Goal: Task Accomplishment & Management: Complete application form

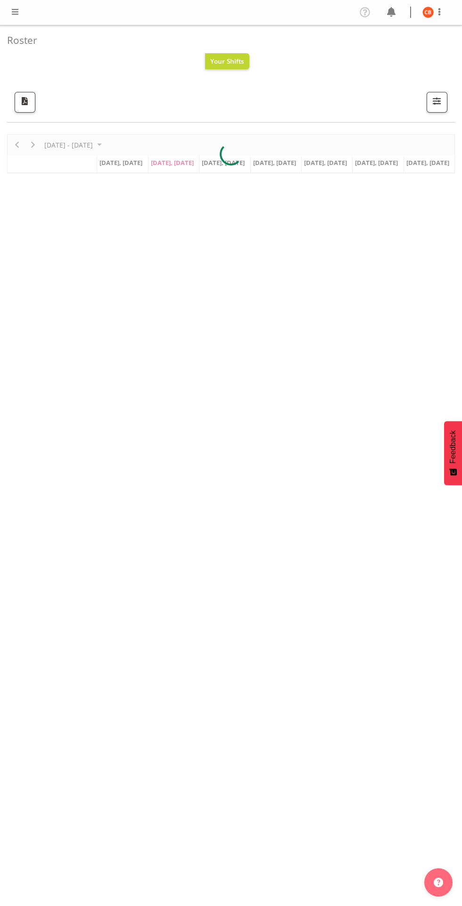
click at [15, 12] on span at bounding box center [14, 11] width 11 height 11
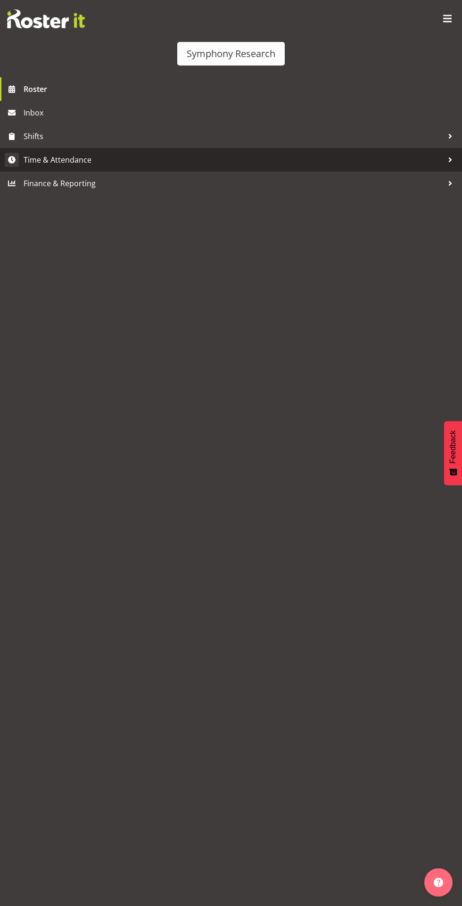
click at [127, 165] on span "Time & Attendance" at bounding box center [234, 160] width 420 height 14
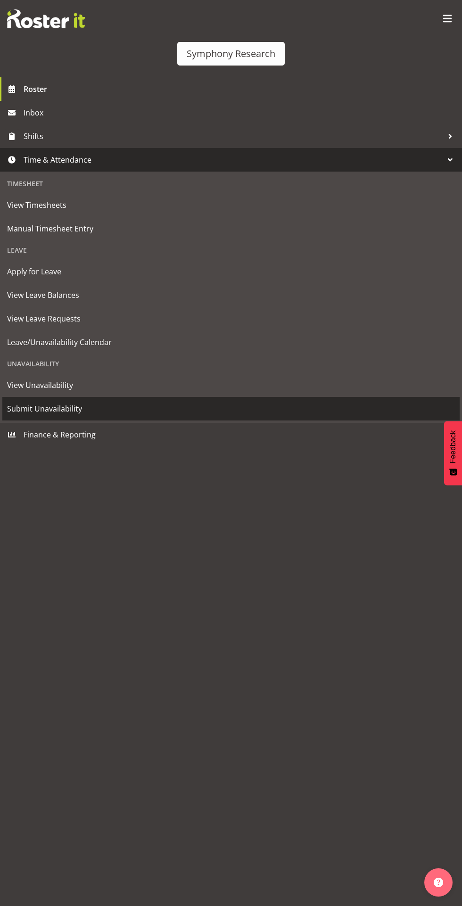
click at [91, 407] on span "Submit Unavailability" at bounding box center [231, 409] width 448 height 14
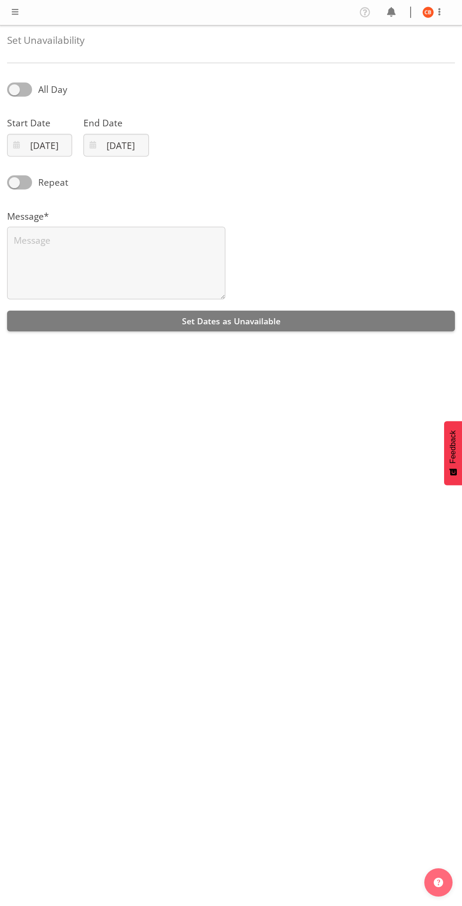
click at [19, 15] on span at bounding box center [14, 11] width 11 height 11
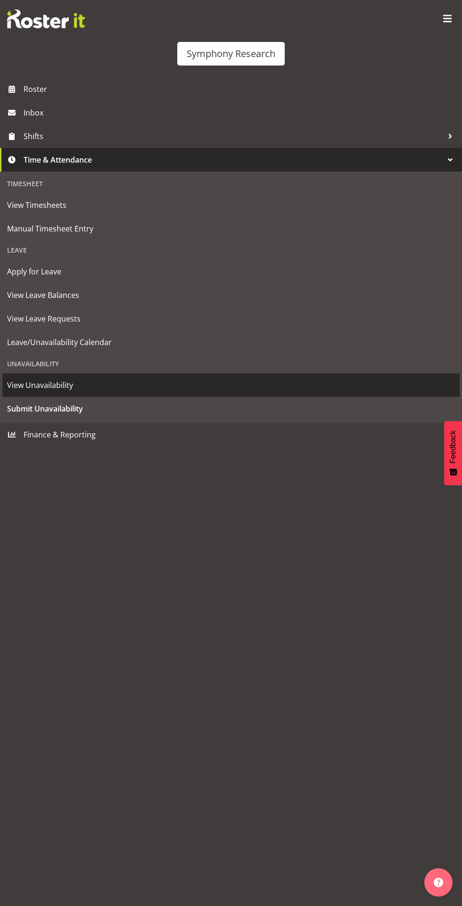
click at [74, 387] on span "View Unavailability" at bounding box center [231, 385] width 448 height 14
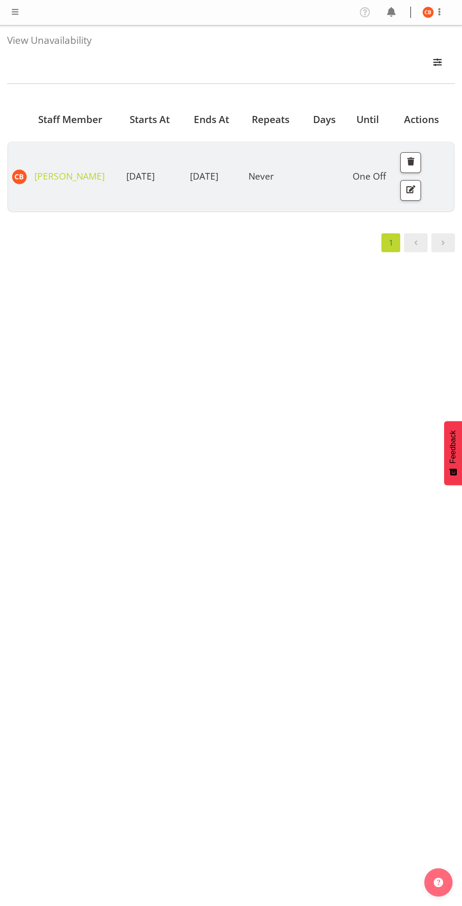
click at [15, 12] on span at bounding box center [14, 11] width 11 height 11
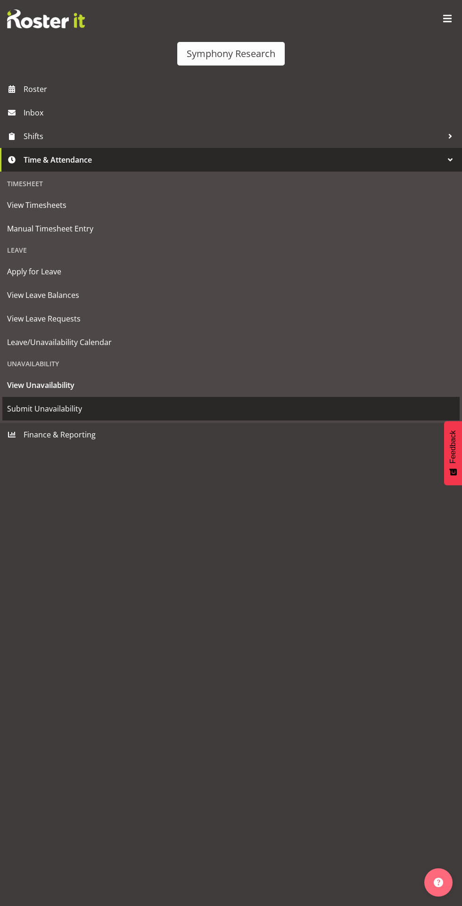
click at [74, 409] on span "Submit Unavailability" at bounding box center [231, 409] width 448 height 14
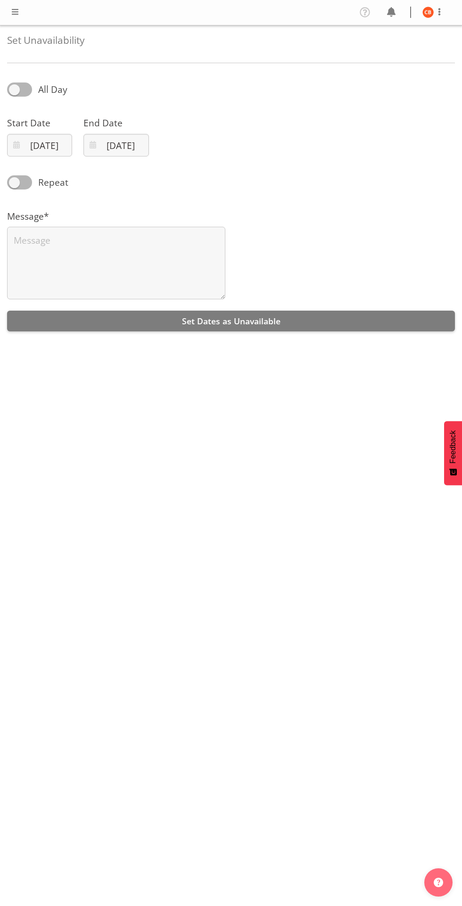
select select "8"
select select "2025"
click at [54, 145] on input "[DATE]" at bounding box center [39, 145] width 65 height 23
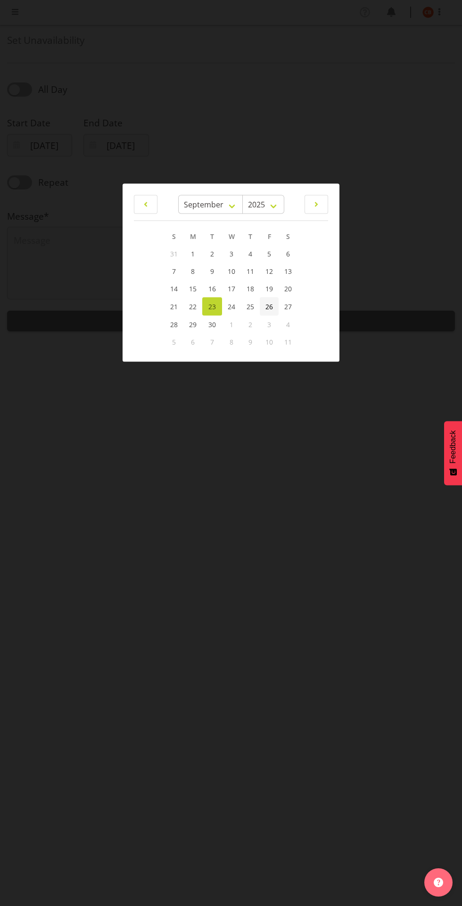
click at [266, 314] on link "26" at bounding box center [269, 306] width 19 height 18
type input "26/09/2025"
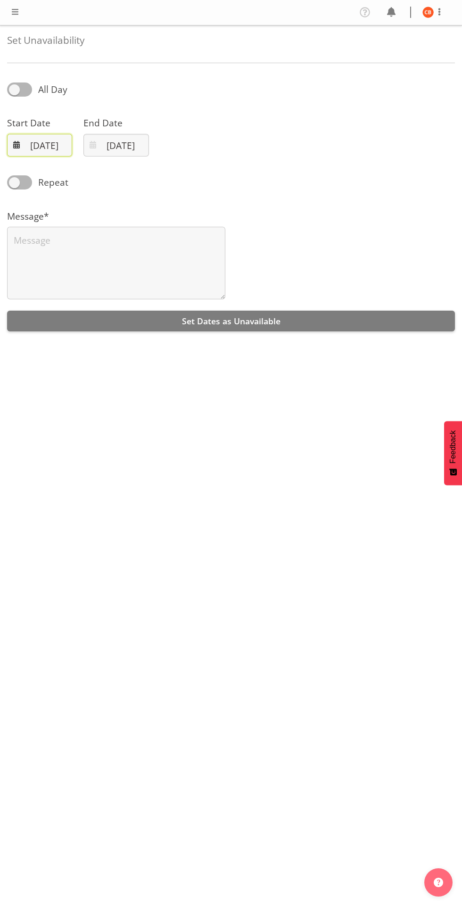
click at [50, 149] on input "26/09/2025" at bounding box center [39, 145] width 65 height 23
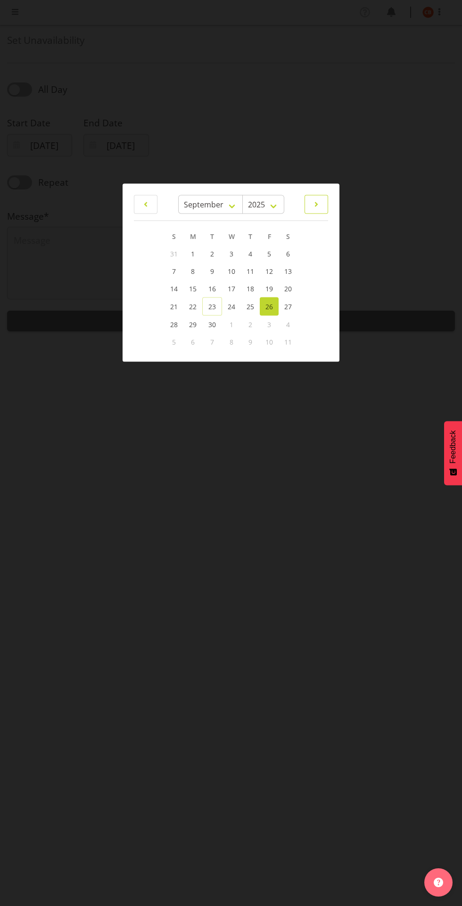
click at [316, 204] on span at bounding box center [316, 203] width 11 height 11
select select "9"
click at [253, 254] on link "2" at bounding box center [249, 253] width 19 height 17
type input "02/10/2025"
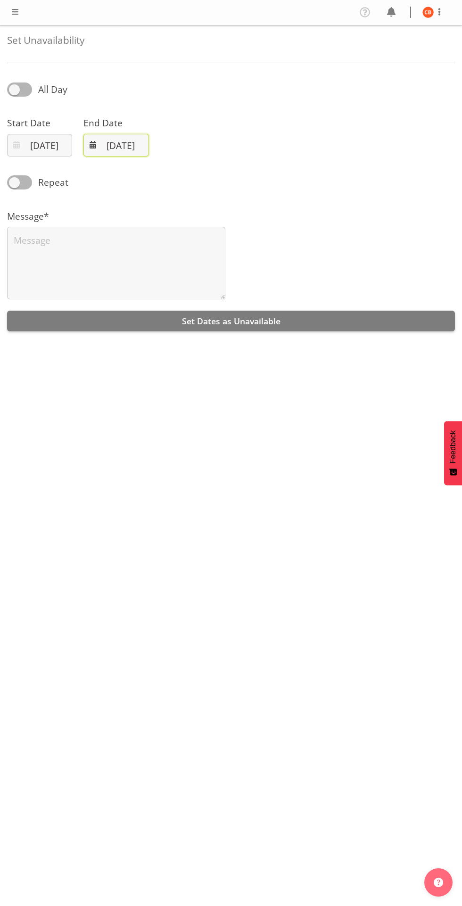
click at [124, 146] on input "23/09/2025" at bounding box center [115, 145] width 65 height 23
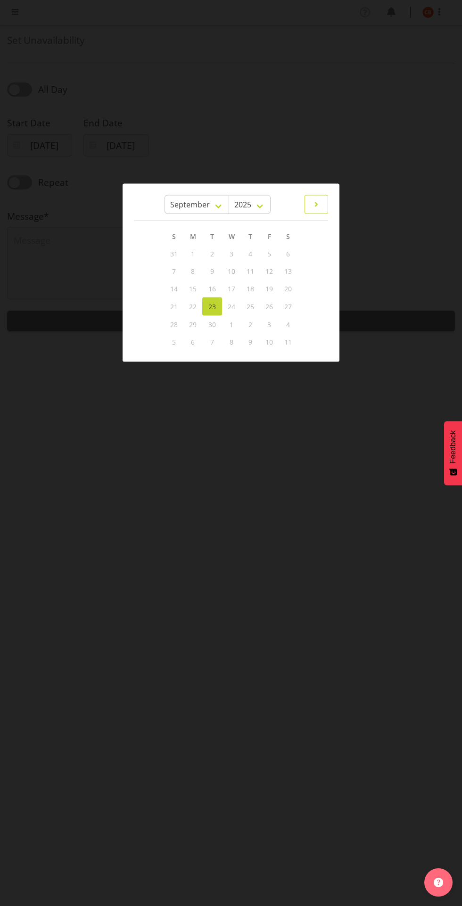
click at [316, 204] on span at bounding box center [316, 203] width 11 height 11
select select "9"
click at [250, 254] on span "2" at bounding box center [250, 253] width 4 height 9
type input "02/10/2025"
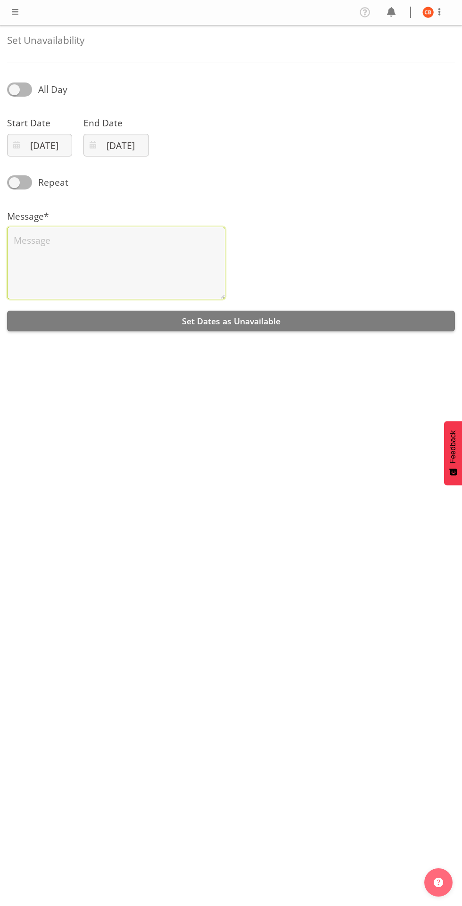
click at [169, 262] on textarea at bounding box center [116, 263] width 218 height 73
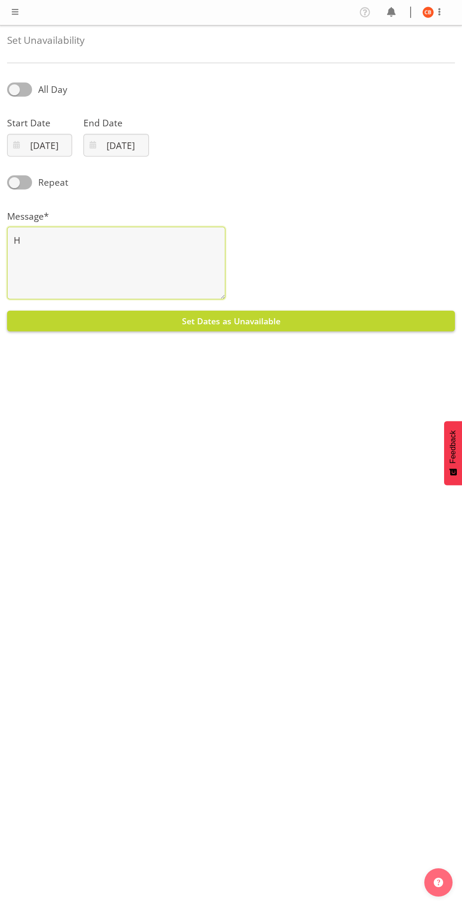
type textarea "H"
click at [363, 315] on button "Set Dates as Unavailable" at bounding box center [231, 321] width 448 height 21
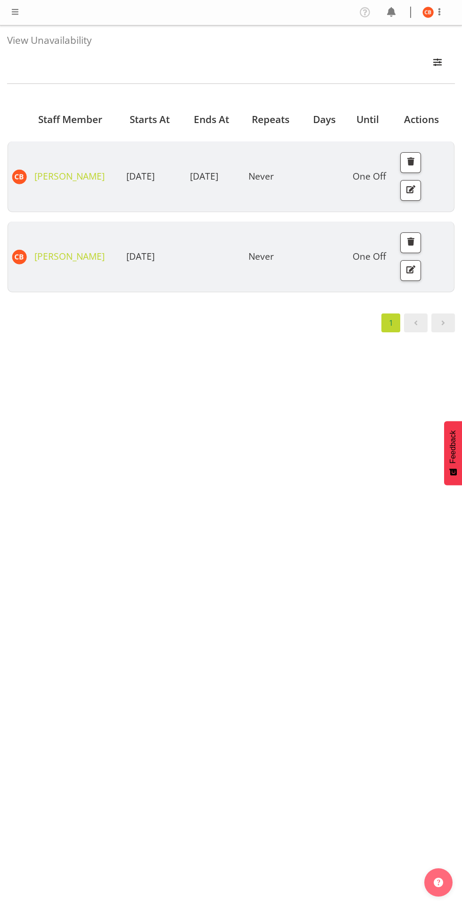
click at [20, 14] on span at bounding box center [14, 11] width 11 height 11
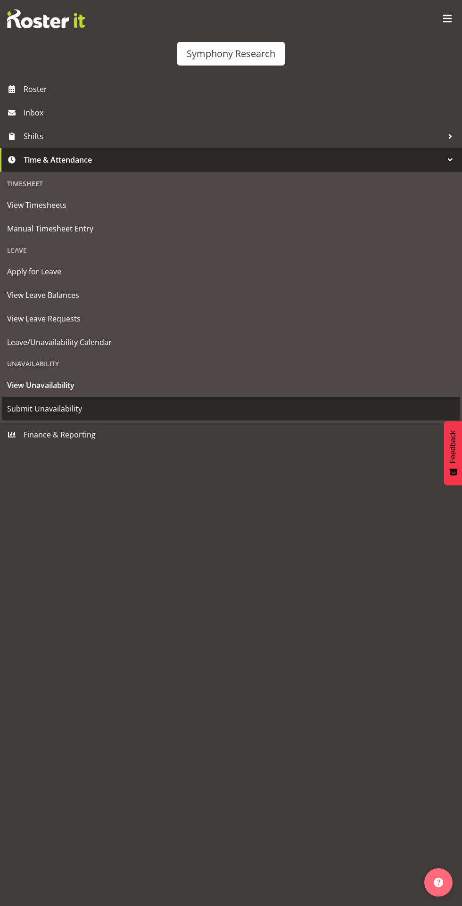
click at [80, 410] on span "Submit Unavailability" at bounding box center [231, 409] width 448 height 14
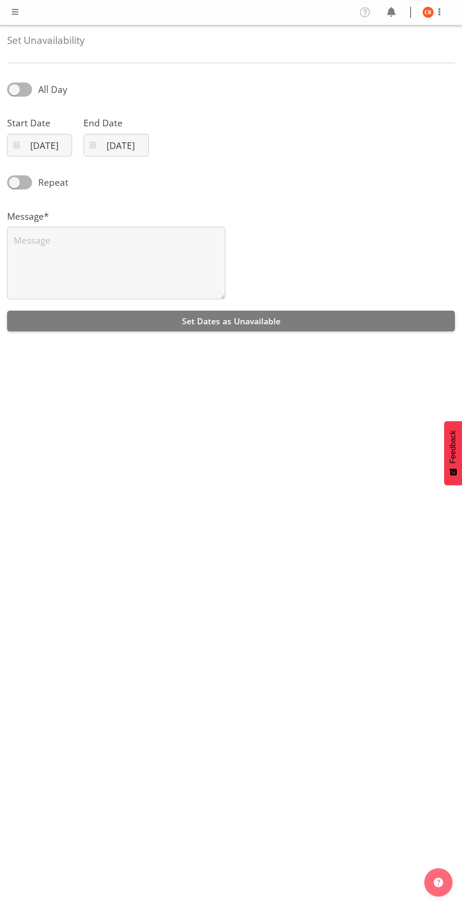
select select "8"
select select "2025"
click at [48, 142] on input "[DATE]" at bounding box center [39, 145] width 65 height 23
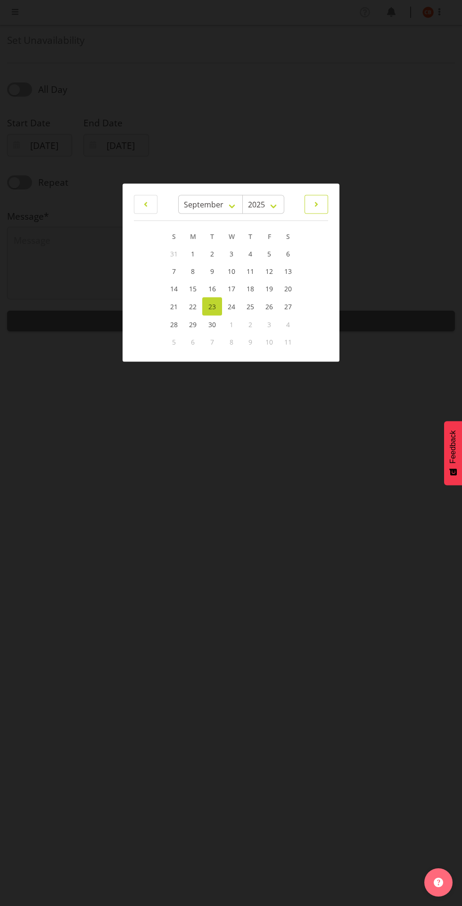
click at [322, 208] on span at bounding box center [316, 203] width 11 height 11
select select "9"
click at [288, 254] on span "4" at bounding box center [288, 253] width 4 height 9
type input "04/10/2025"
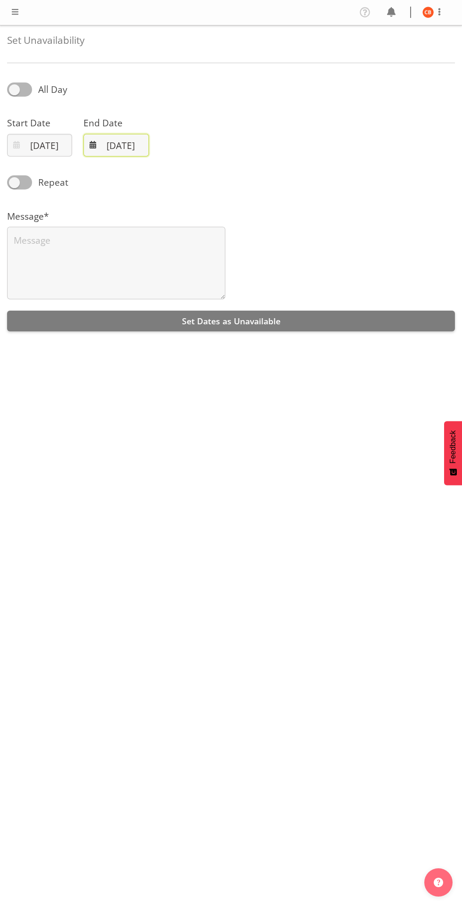
click at [130, 150] on input "23/09/2025" at bounding box center [115, 145] width 65 height 23
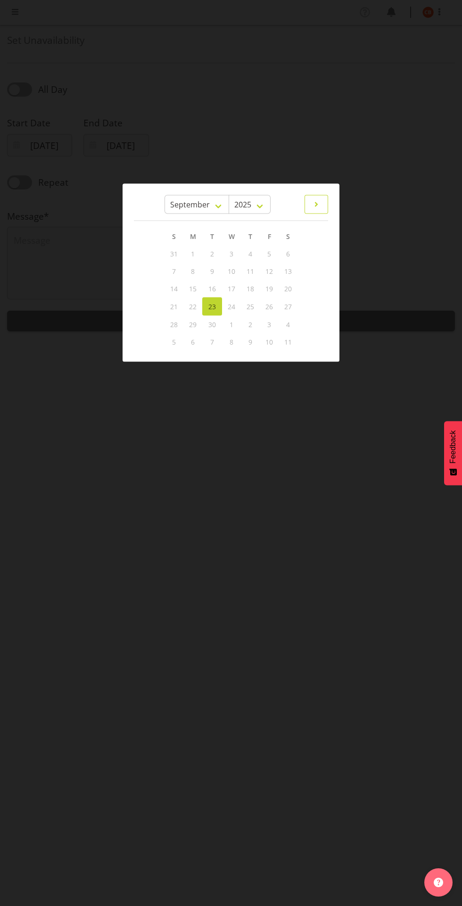
click at [318, 204] on span at bounding box center [316, 203] width 11 height 11
select select "9"
click at [193, 271] on span "6" at bounding box center [193, 271] width 4 height 9
type input "06/10/2025"
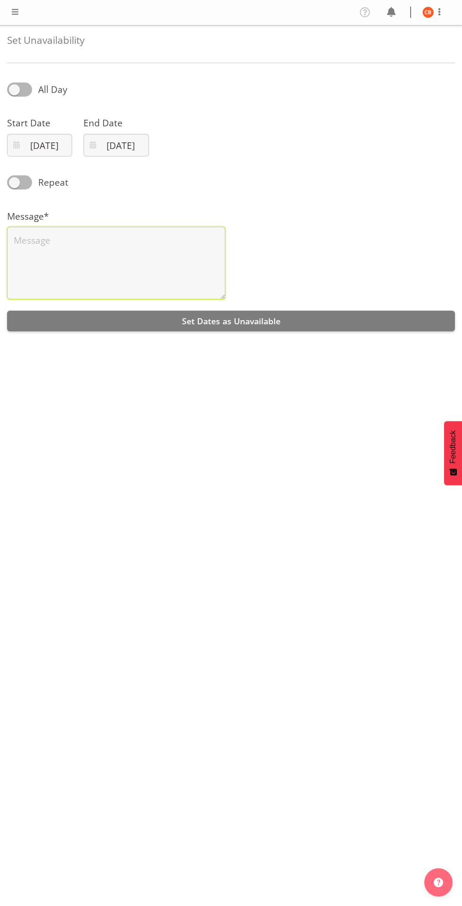
click at [185, 266] on textarea at bounding box center [116, 263] width 218 height 73
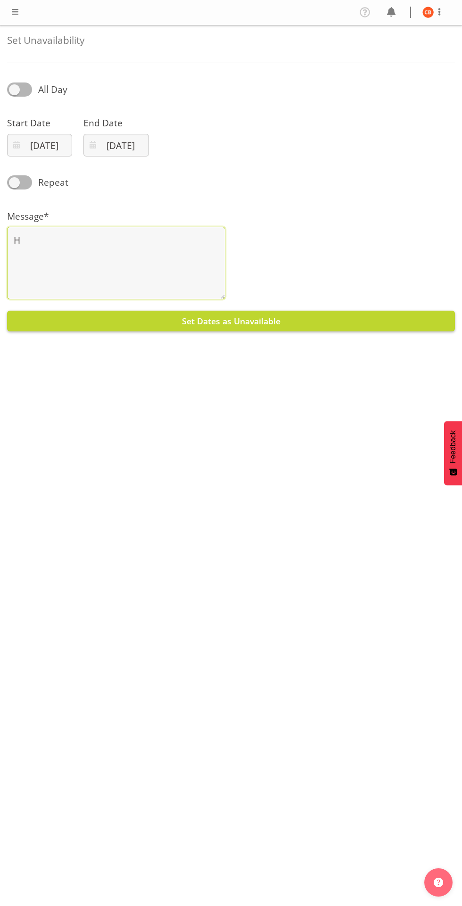
type textarea "H"
click at [297, 322] on button "Set Dates as Unavailable" at bounding box center [231, 321] width 448 height 21
